Goal: Transaction & Acquisition: Purchase product/service

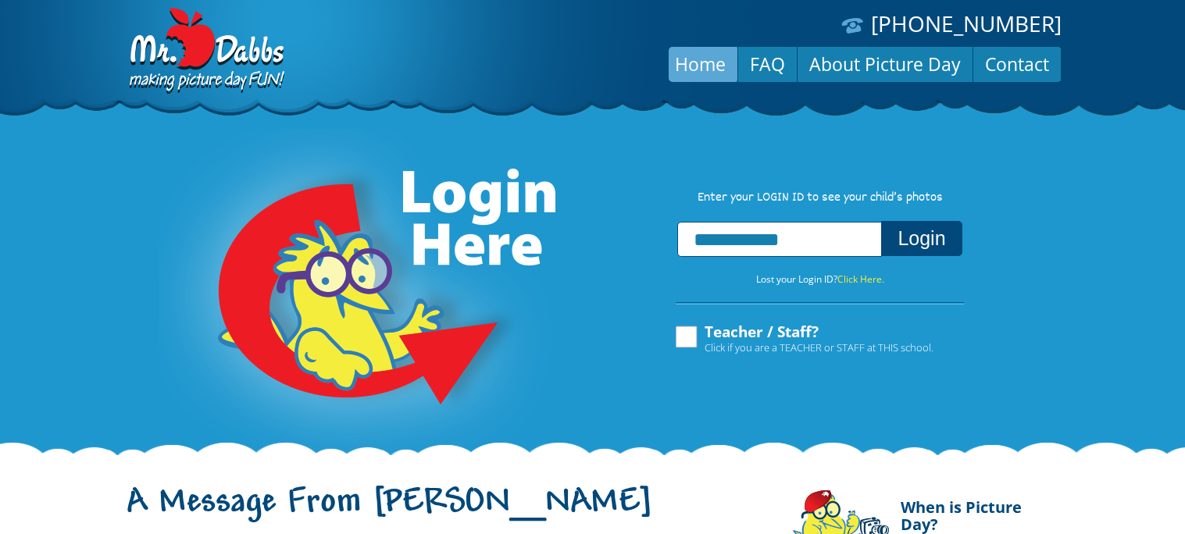
type input "**********"
click at [905, 251] on button "Login" at bounding box center [921, 238] width 80 height 35
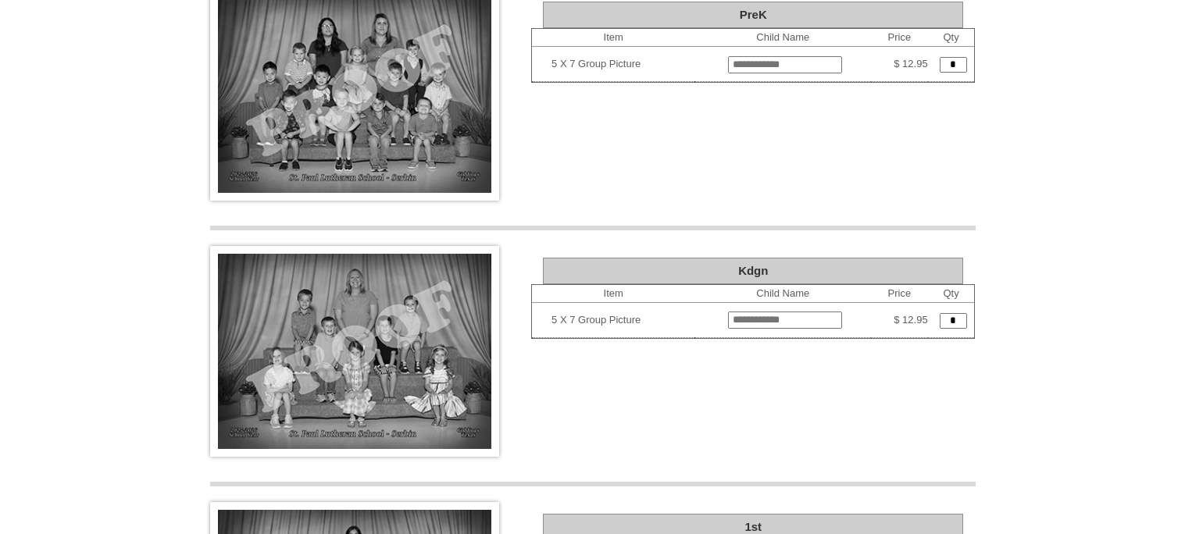
scroll to position [1574, 0]
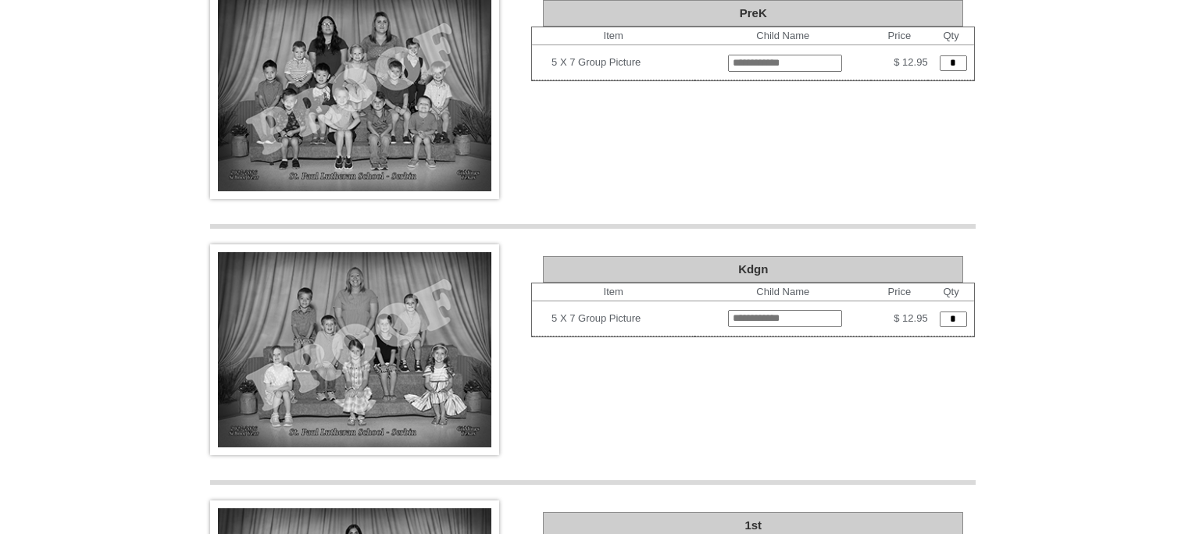
click at [791, 310] on input "text" at bounding box center [785, 318] width 114 height 17
type input "**********"
click at [949, 312] on input "*" at bounding box center [952, 320] width 27 height 16
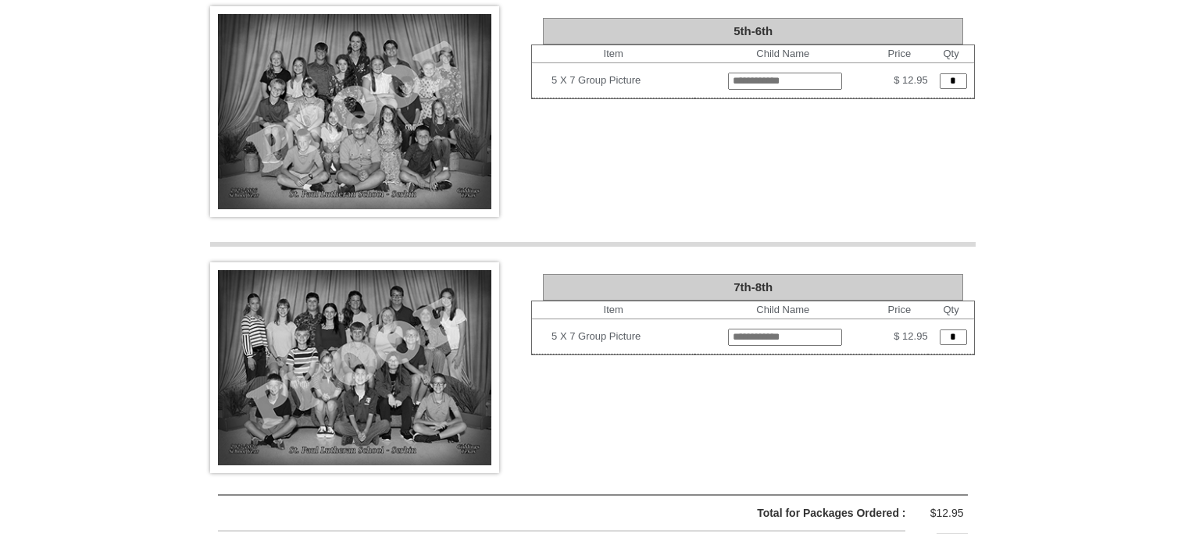
scroll to position [3313, 0]
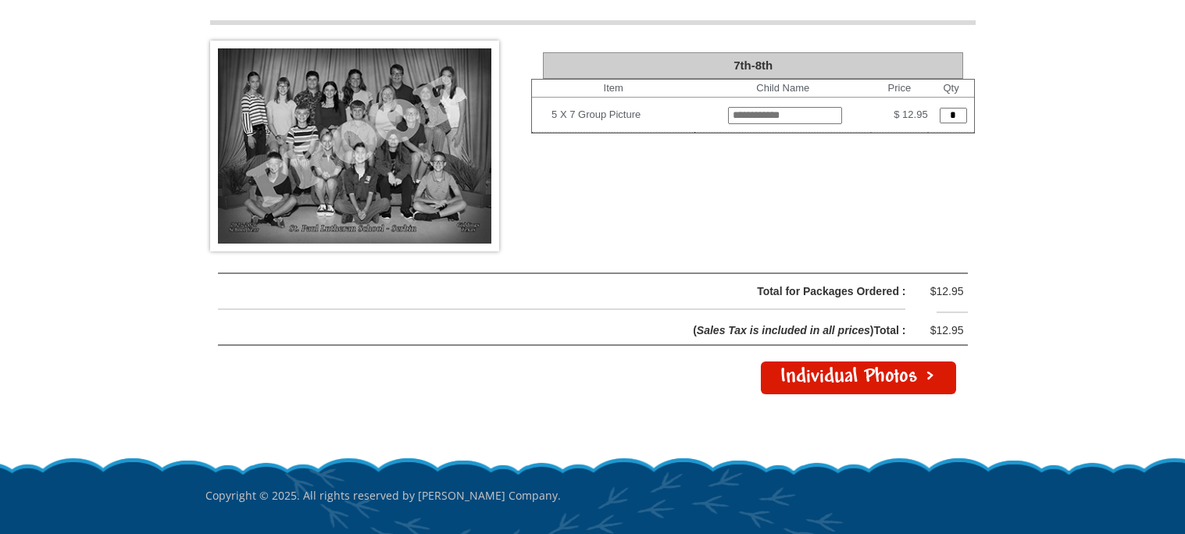
type input "*"
click at [925, 362] on link "Individual Photos >" at bounding box center [858, 378] width 195 height 33
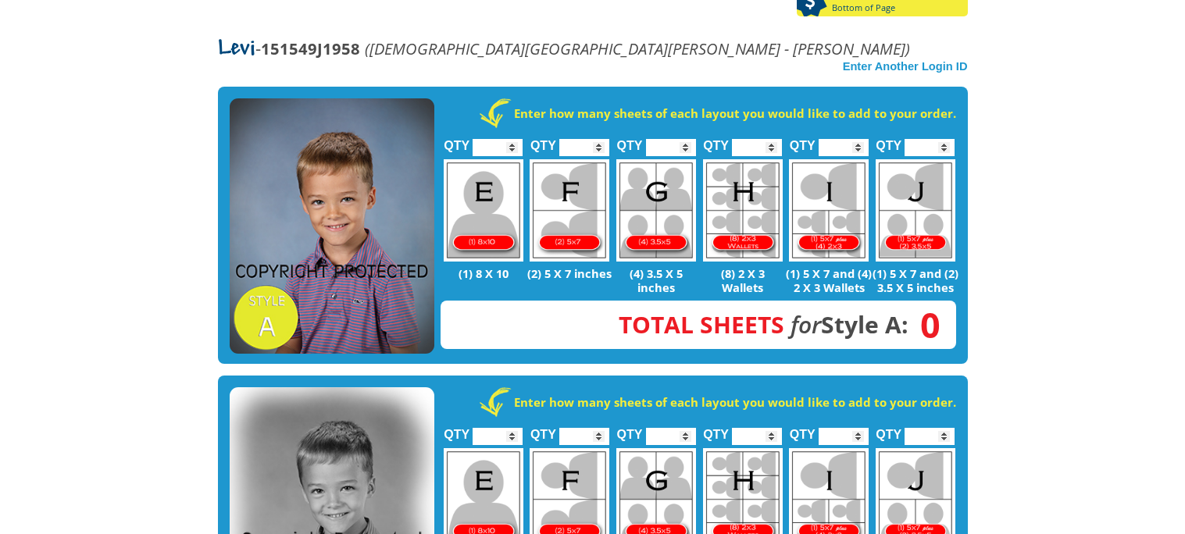
scroll to position [312, 0]
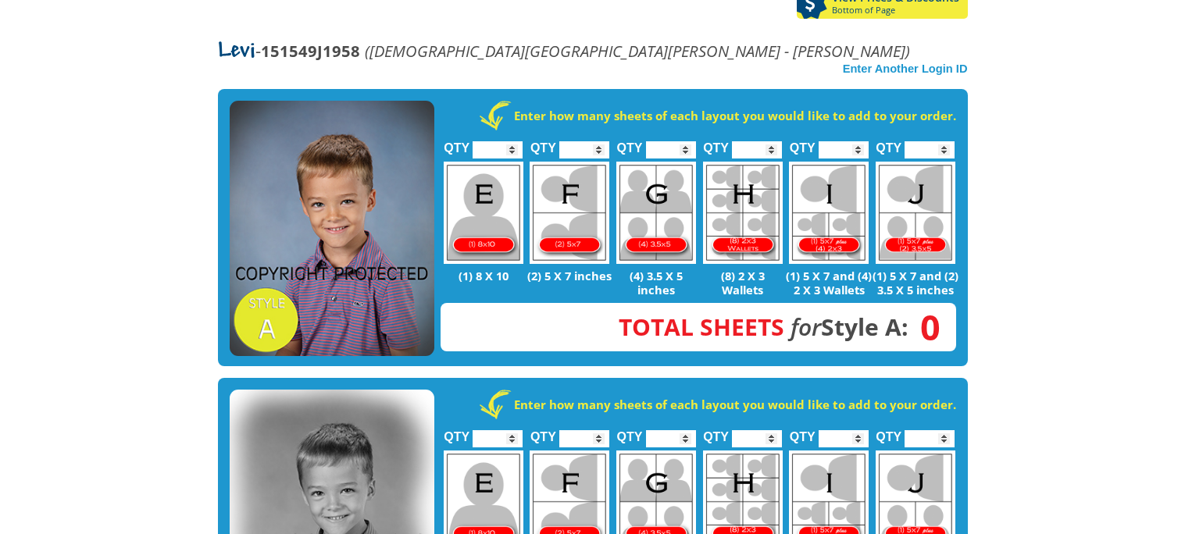
type input "*"
click at [859, 141] on input "*" at bounding box center [843, 149] width 50 height 17
click at [773, 141] on input "*" at bounding box center [757, 149] width 50 height 17
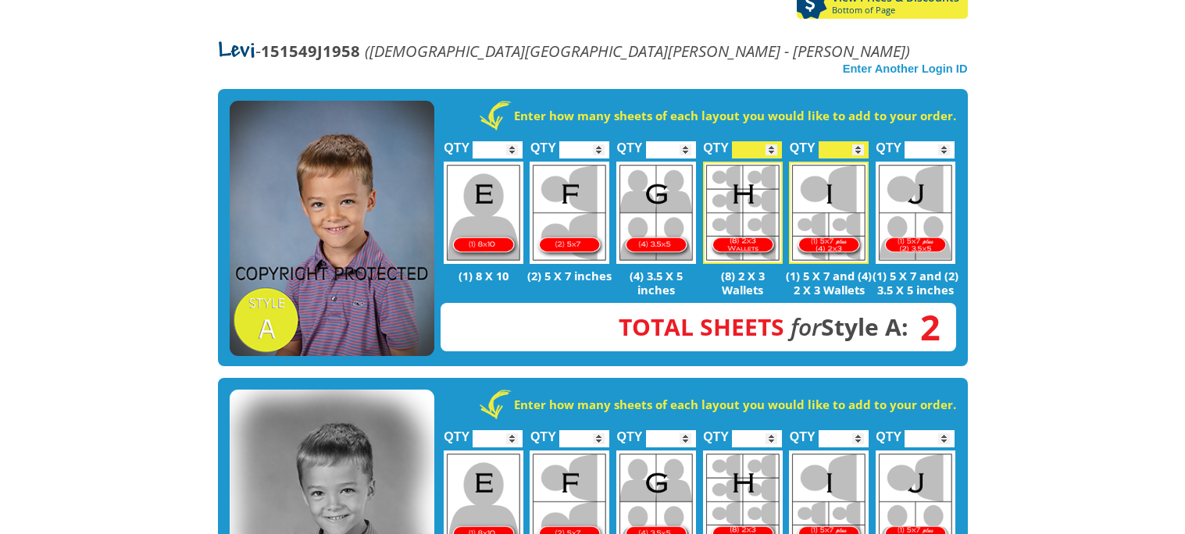
type input "*"
click at [773, 141] on input "*" at bounding box center [757, 149] width 50 height 17
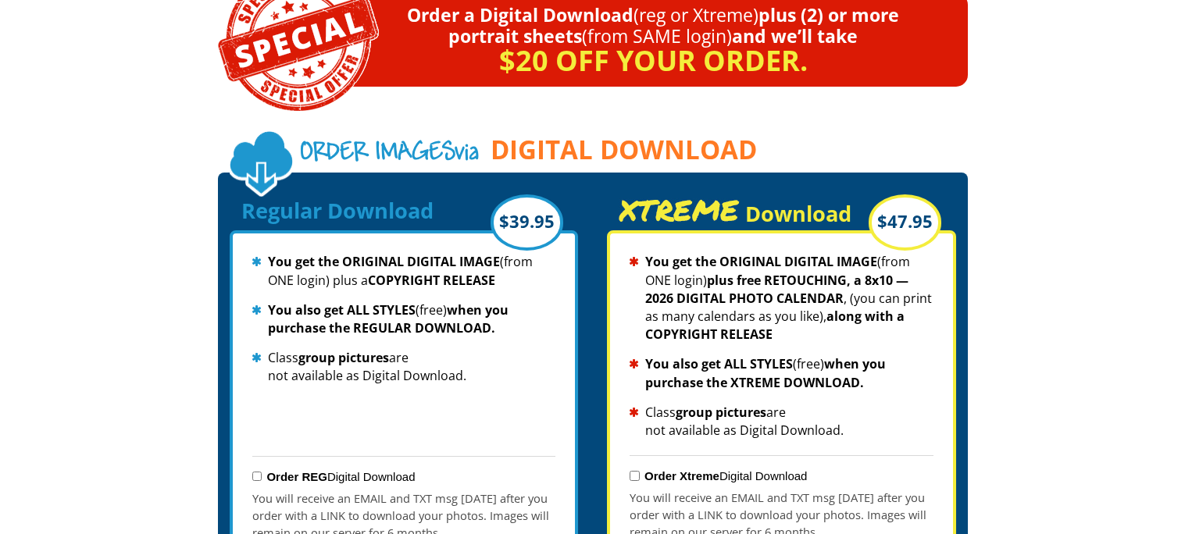
scroll to position [1596, 0]
